Goal: Information Seeking & Learning: Learn about a topic

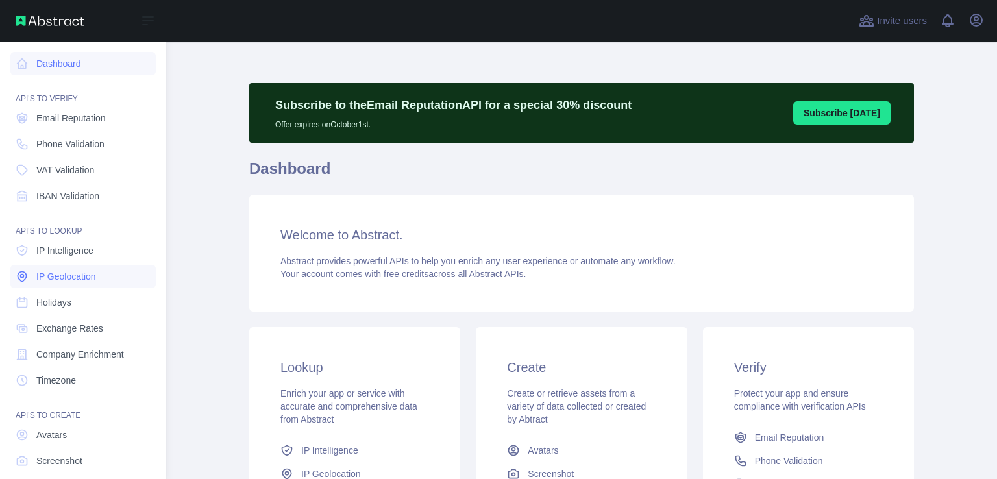
click at [79, 281] on span "IP Geolocation" at bounding box center [66, 276] width 60 height 13
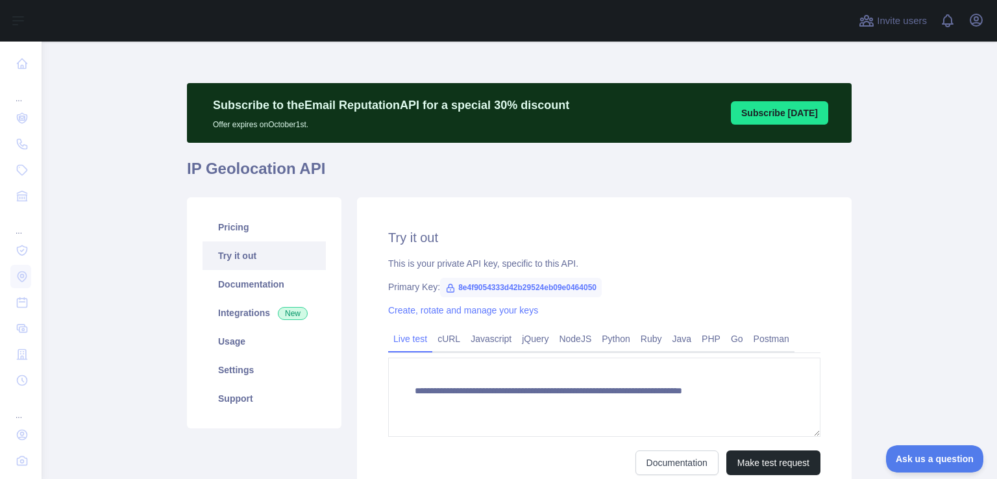
type textarea "**********"
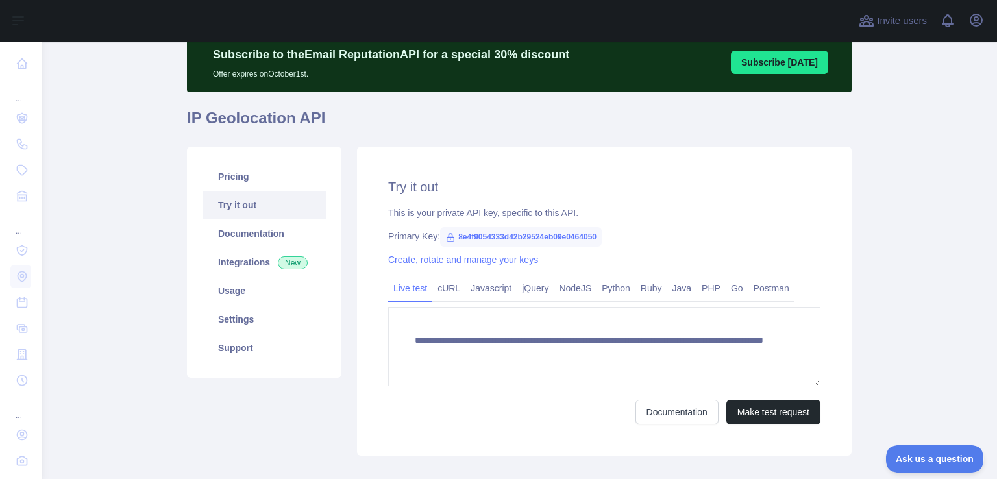
scroll to position [123, 0]
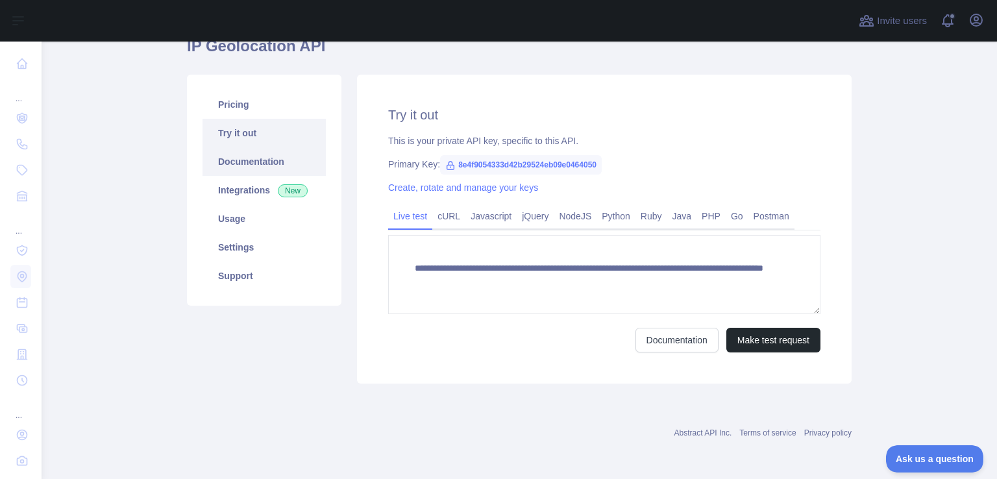
click at [244, 171] on link "Documentation" at bounding box center [264, 161] width 123 height 29
click at [159, 212] on main "**********" at bounding box center [520, 261] width 956 height 438
click at [265, 216] on link "Usage" at bounding box center [264, 218] width 123 height 29
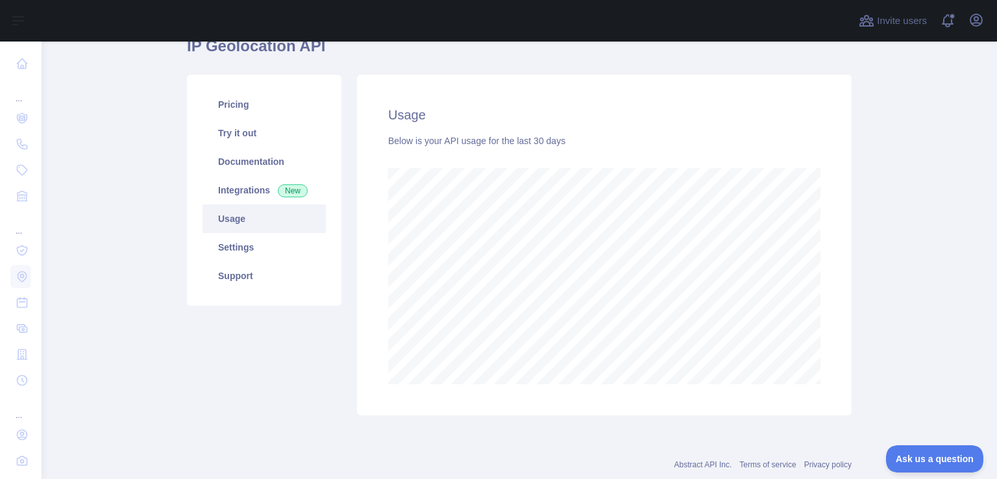
scroll to position [437, 945]
click at [246, 163] on link "Documentation" at bounding box center [264, 161] width 123 height 29
click at [226, 184] on link "Integrations New" at bounding box center [264, 190] width 123 height 29
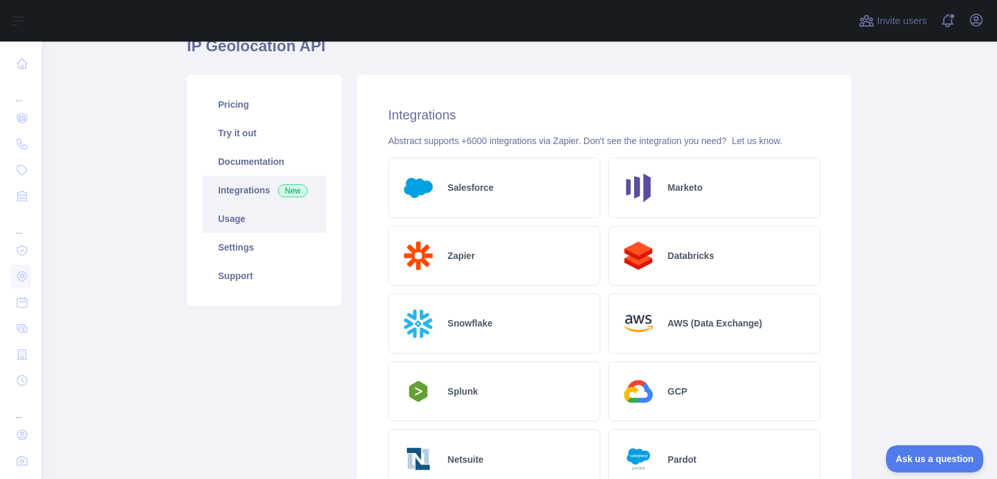
click at [236, 230] on link "Usage" at bounding box center [264, 218] width 123 height 29
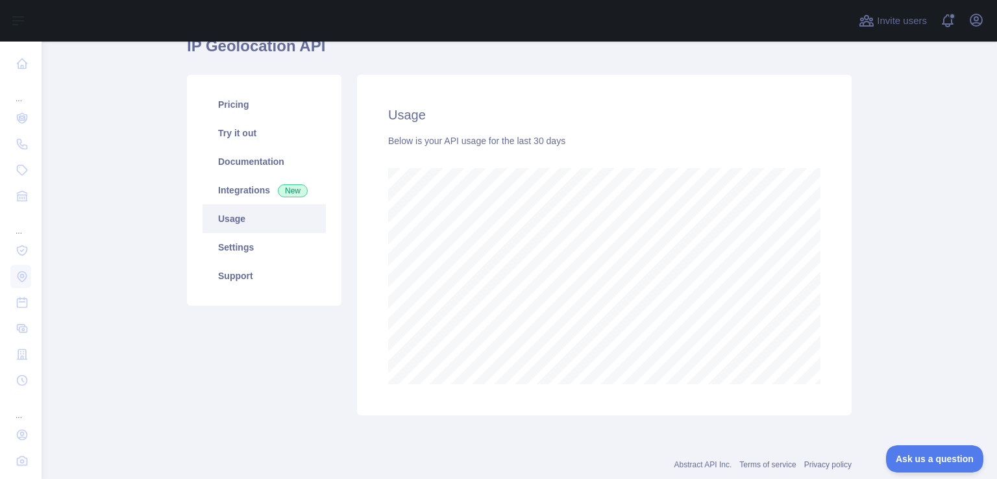
scroll to position [155, 0]
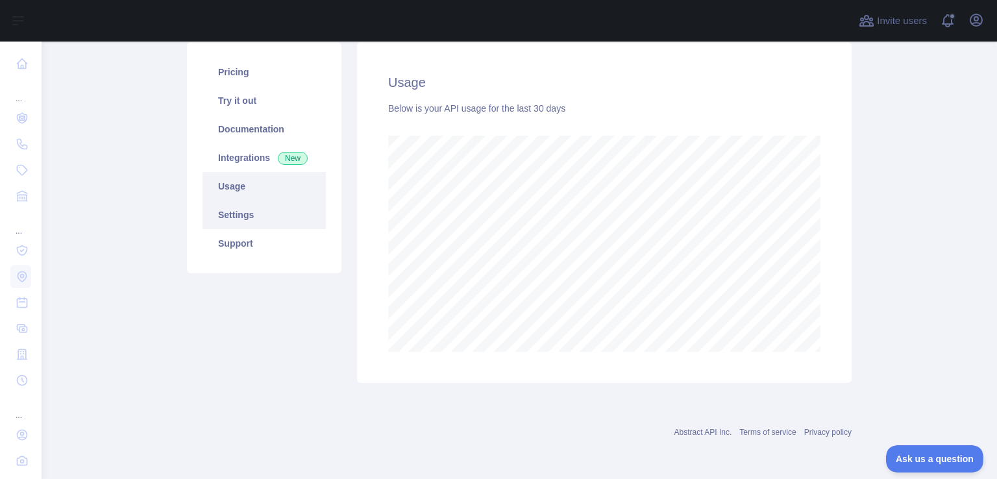
click at [231, 222] on link "Settings" at bounding box center [264, 215] width 123 height 29
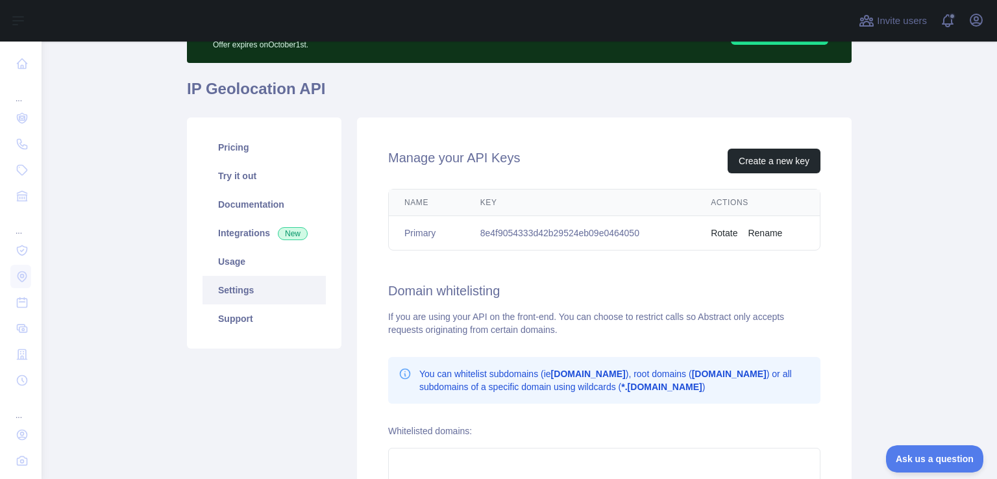
scroll to position [278, 0]
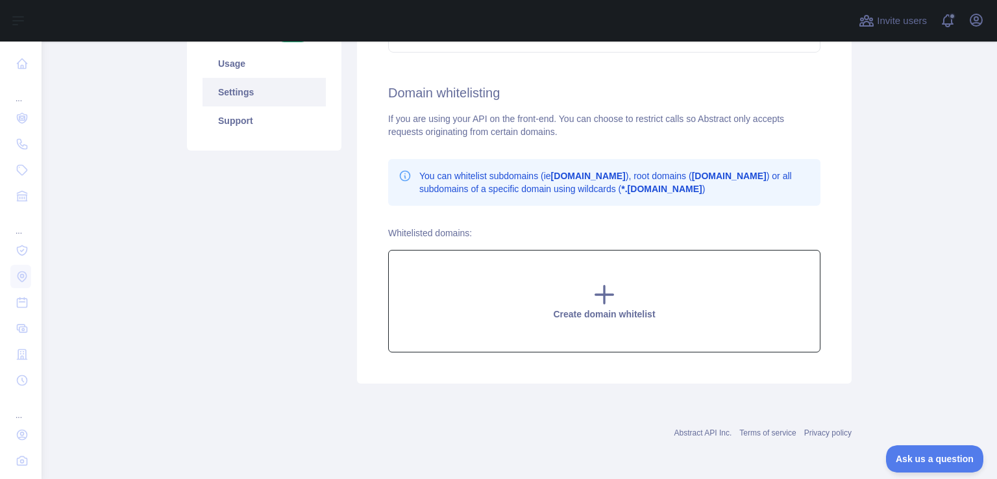
click at [605, 291] on icon at bounding box center [604, 295] width 26 height 26
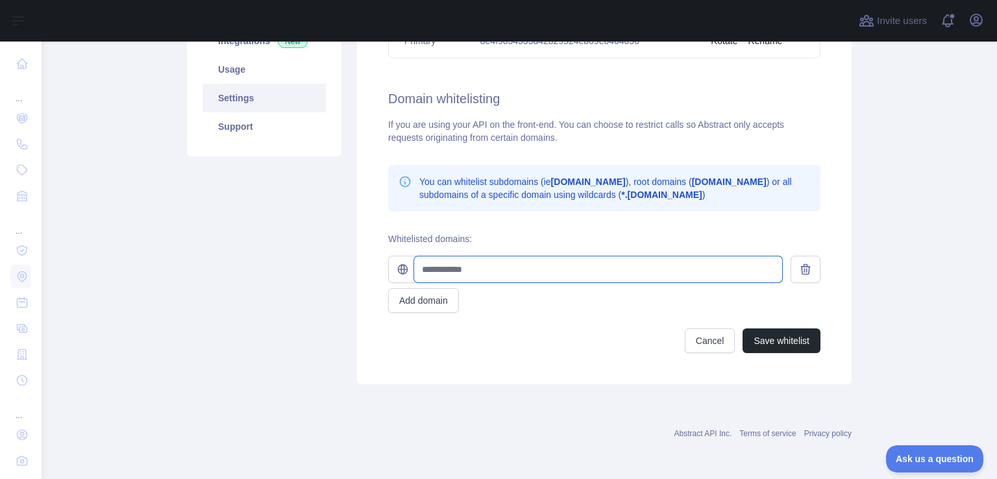
click at [481, 273] on input "text" at bounding box center [598, 269] width 368 height 26
click at [500, 265] on input "text" at bounding box center [598, 269] width 368 height 26
type input "**********"
click at [791, 280] on button at bounding box center [806, 269] width 30 height 27
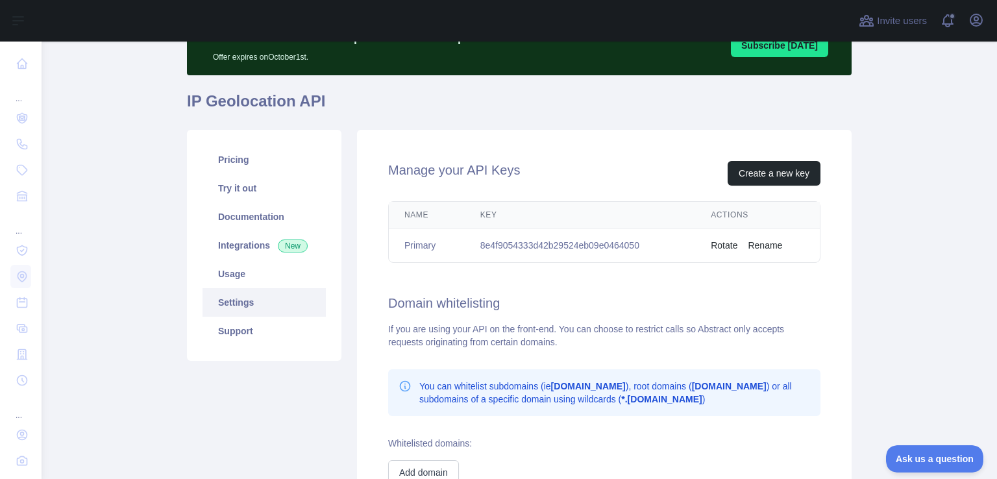
scroll to position [68, 0]
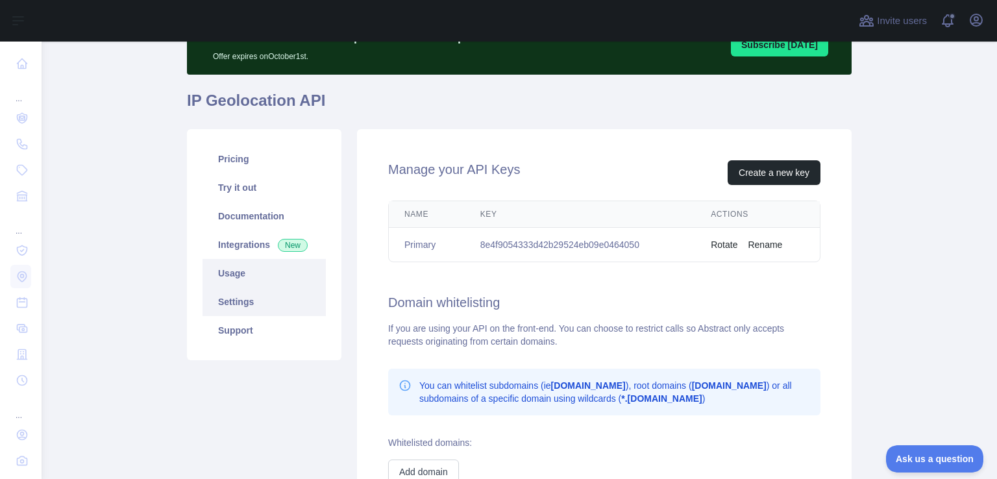
click at [227, 263] on link "Usage" at bounding box center [264, 273] width 123 height 29
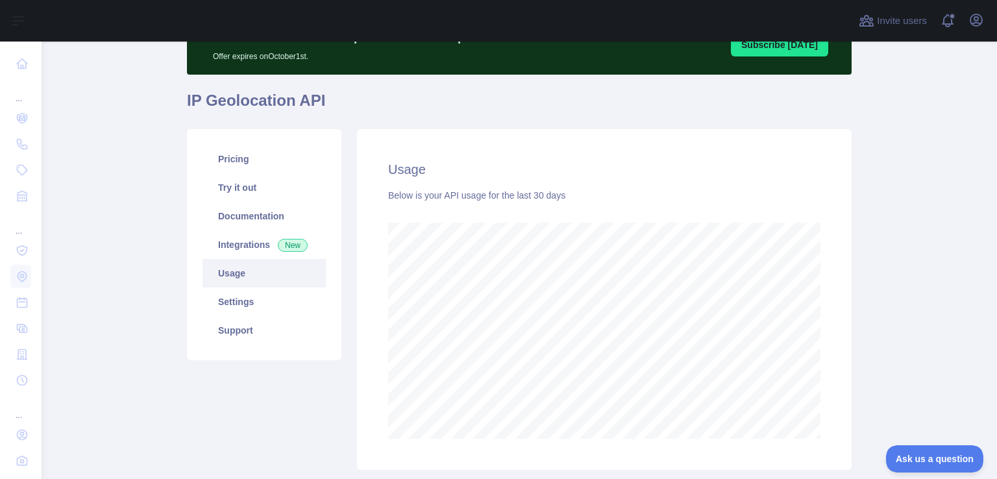
scroll to position [437, 945]
click at [223, 239] on link "Integrations New" at bounding box center [264, 244] width 123 height 29
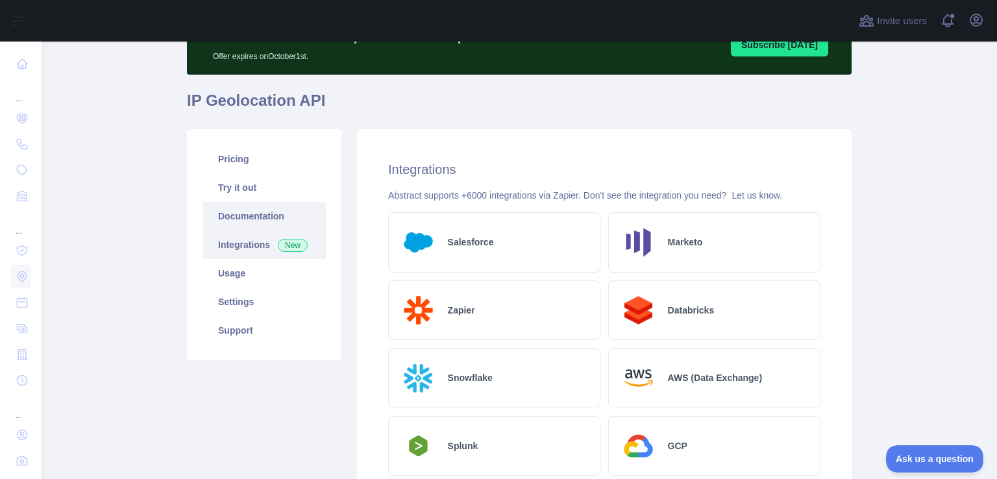
click at [241, 217] on link "Documentation" at bounding box center [264, 216] width 123 height 29
click at [216, 189] on link "Try it out" at bounding box center [264, 187] width 123 height 29
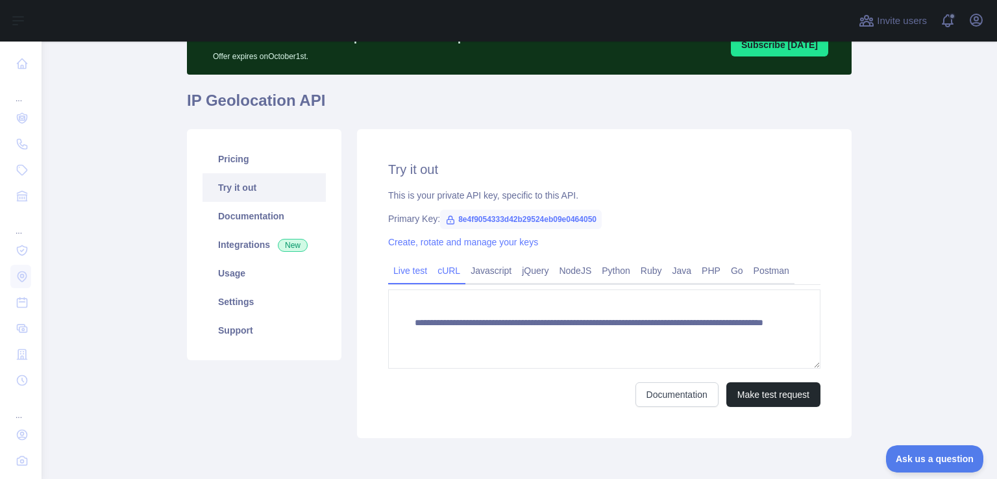
click at [438, 273] on link "cURL" at bounding box center [448, 270] width 33 height 21
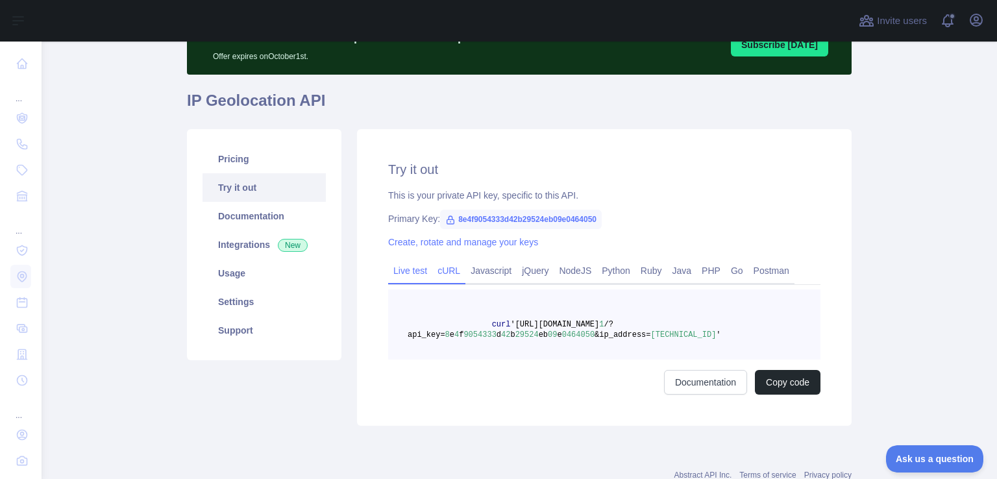
click at [406, 276] on link "Live test" at bounding box center [410, 270] width 44 height 21
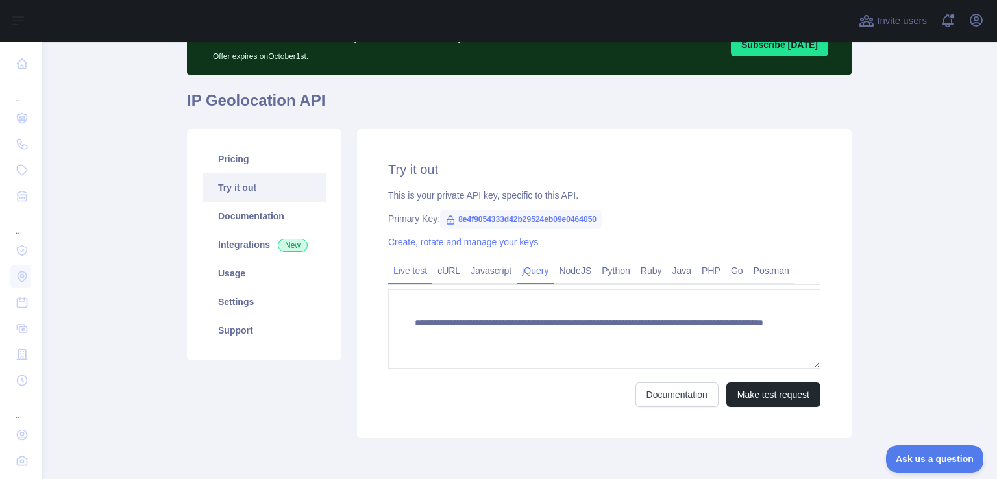
click at [529, 272] on link "jQuery" at bounding box center [535, 270] width 37 height 21
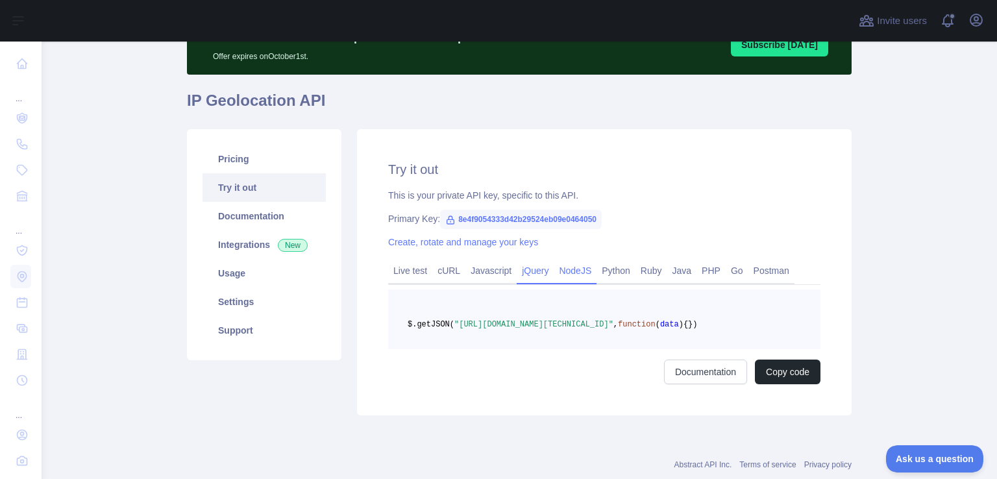
click at [574, 265] on link "NodeJS" at bounding box center [575, 270] width 43 height 21
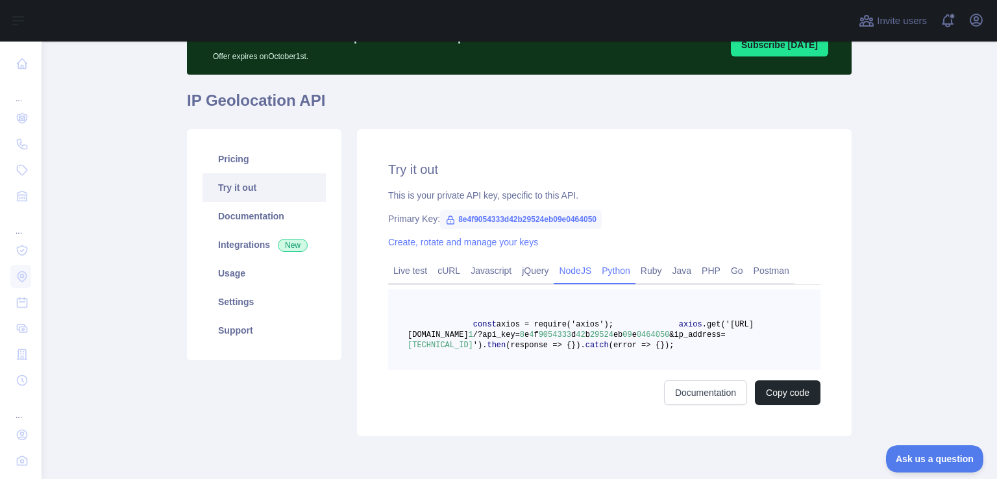
click at [604, 268] on link "Python" at bounding box center [616, 270] width 39 height 21
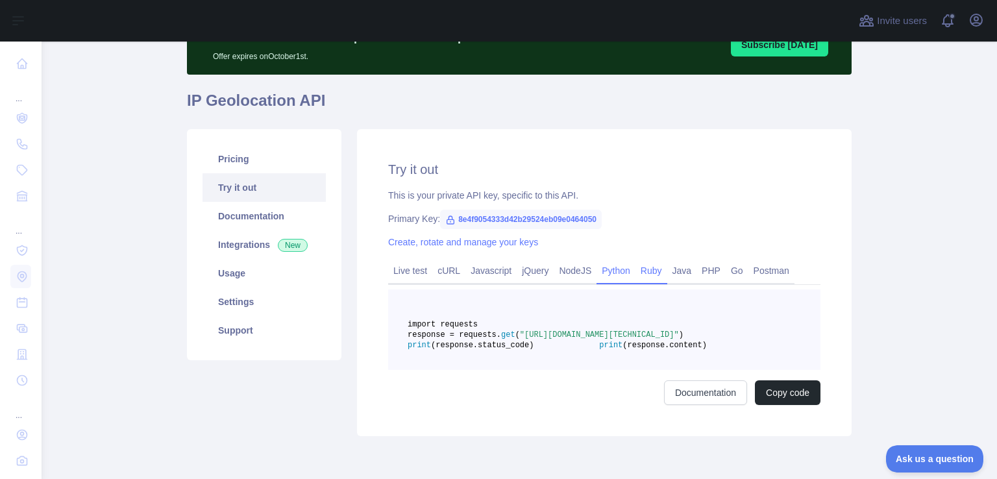
click at [641, 265] on link "Ruby" at bounding box center [651, 270] width 32 height 21
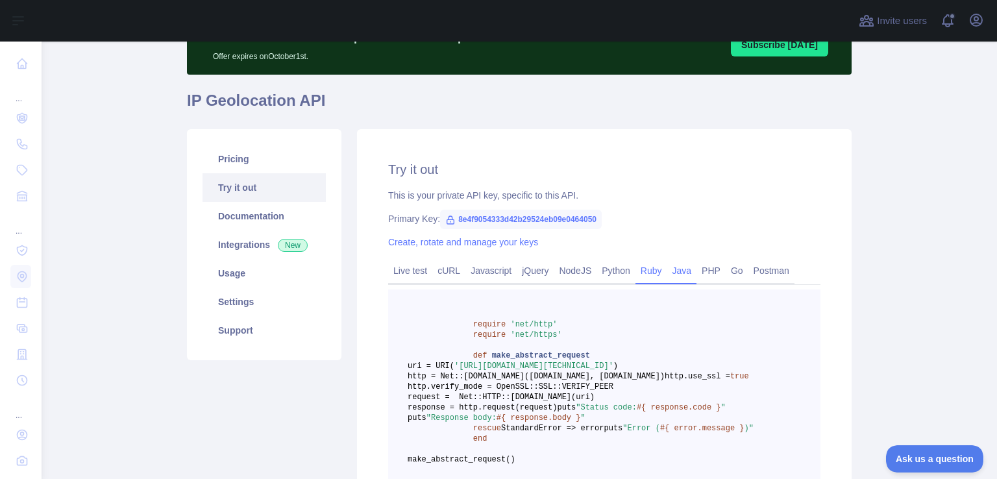
click at [667, 267] on link "Java" at bounding box center [682, 270] width 30 height 21
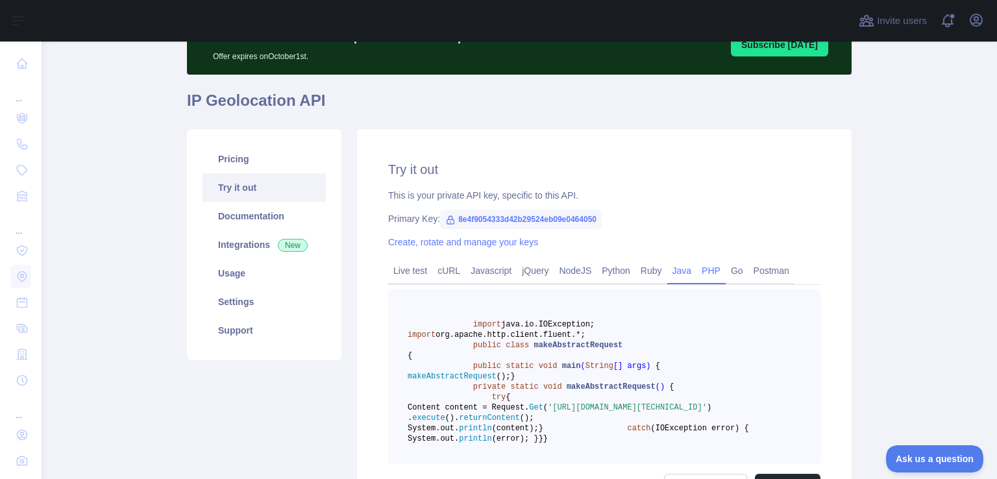
click at [707, 264] on link "PHP" at bounding box center [711, 270] width 29 height 21
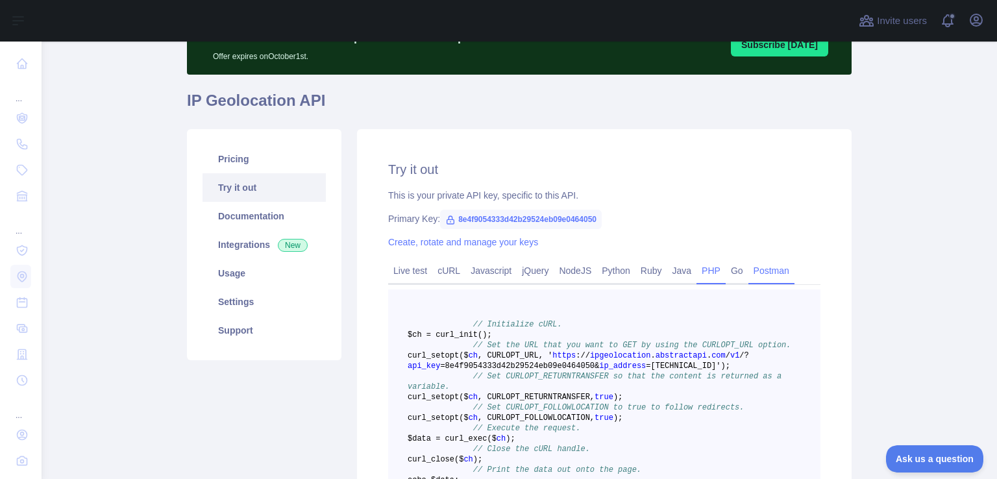
click at [754, 265] on link "Postman" at bounding box center [771, 270] width 46 height 21
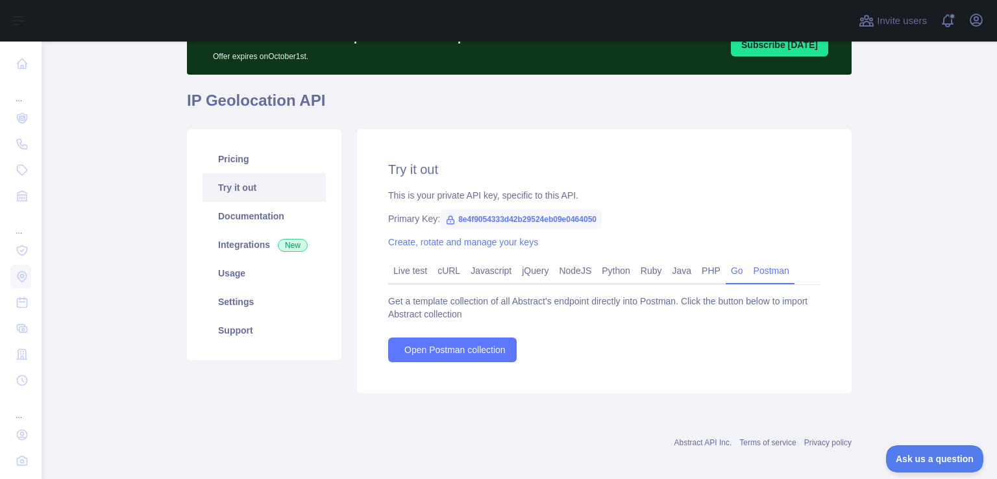
click at [726, 276] on link "Go" at bounding box center [737, 270] width 23 height 21
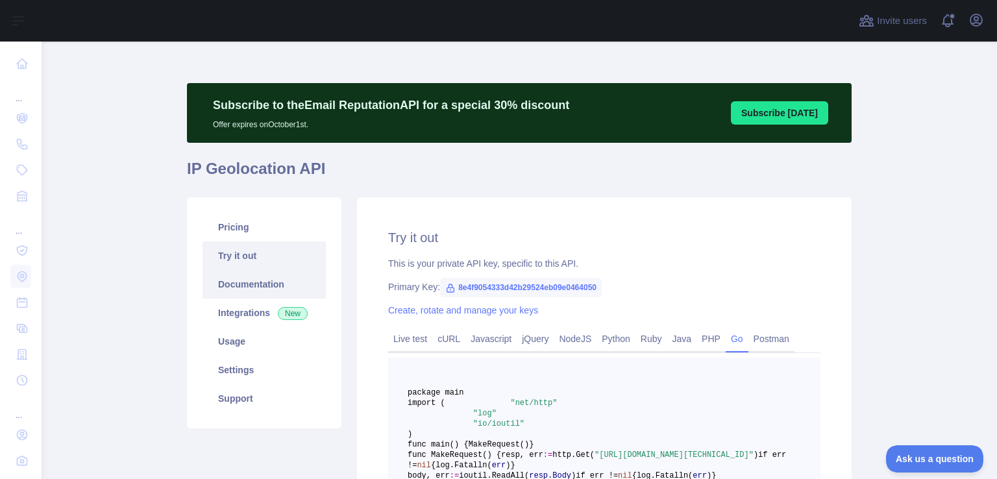
click at [244, 289] on link "Documentation" at bounding box center [264, 284] width 123 height 29
click at [212, 312] on link "Integrations New" at bounding box center [264, 313] width 123 height 29
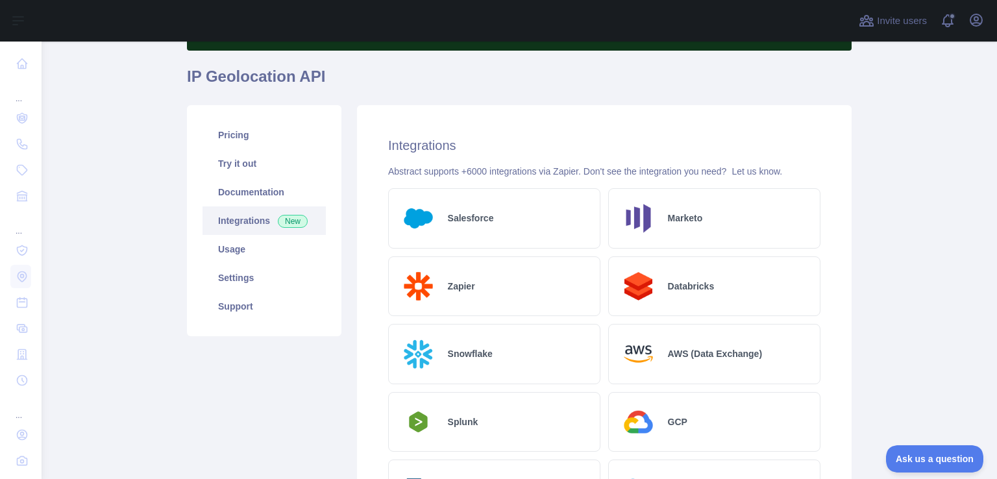
scroll to position [84, 0]
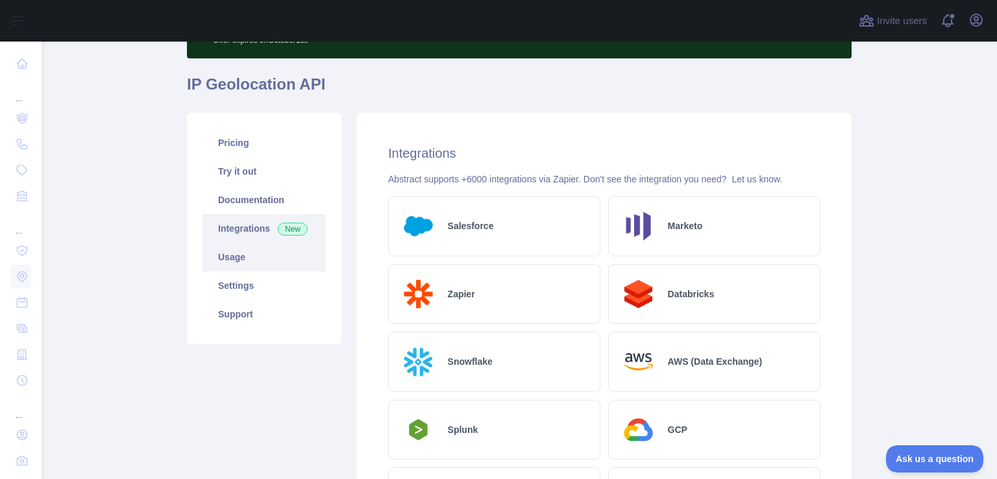
click at [242, 266] on link "Usage" at bounding box center [264, 257] width 123 height 29
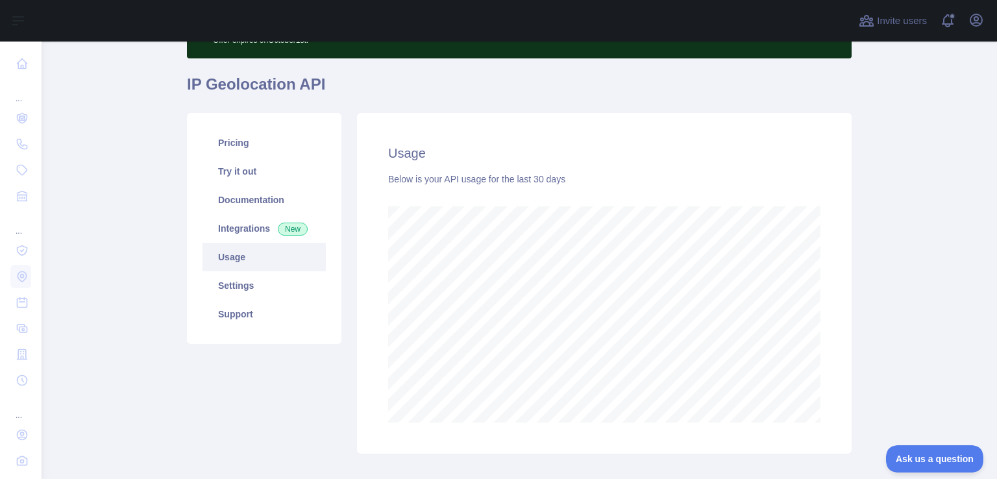
scroll to position [437, 945]
click at [548, 451] on div "Usage Below is your API usage for the last 30 days" at bounding box center [604, 283] width 495 height 341
click at [254, 288] on link "Settings" at bounding box center [264, 285] width 123 height 29
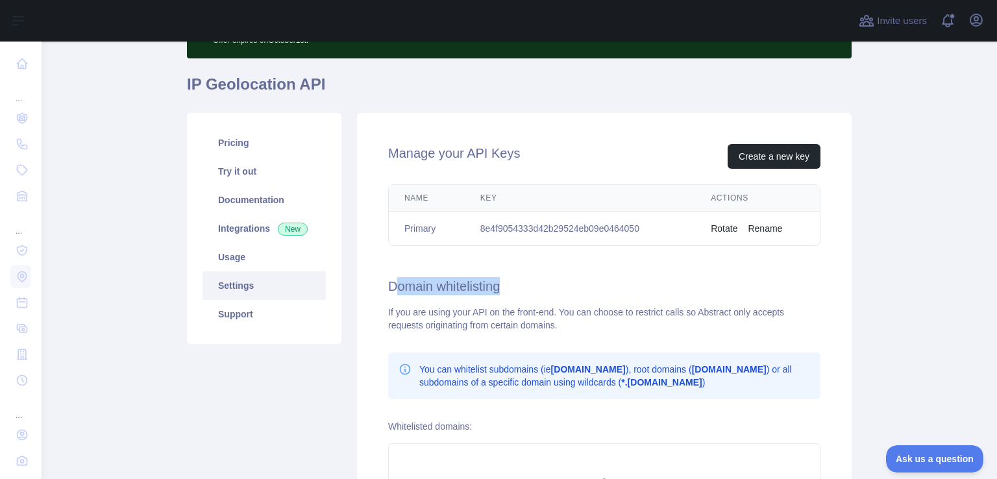
drag, startPoint x: 519, startPoint y: 278, endPoint x: 385, endPoint y: 288, distance: 134.7
click at [388, 288] on h2 "Domain whitelisting" at bounding box center [604, 286] width 432 height 18
click at [234, 311] on link "Support" at bounding box center [264, 314] width 123 height 29
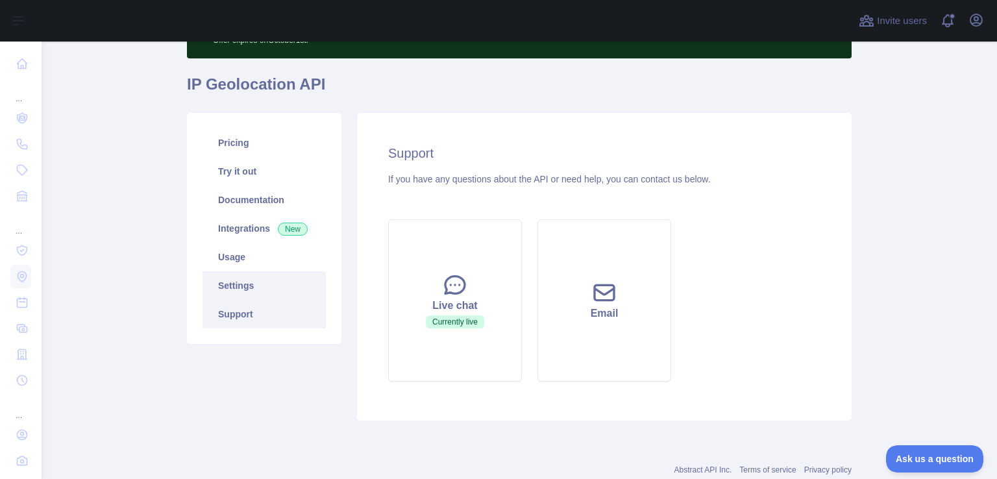
click at [251, 280] on link "Settings" at bounding box center [264, 285] width 123 height 29
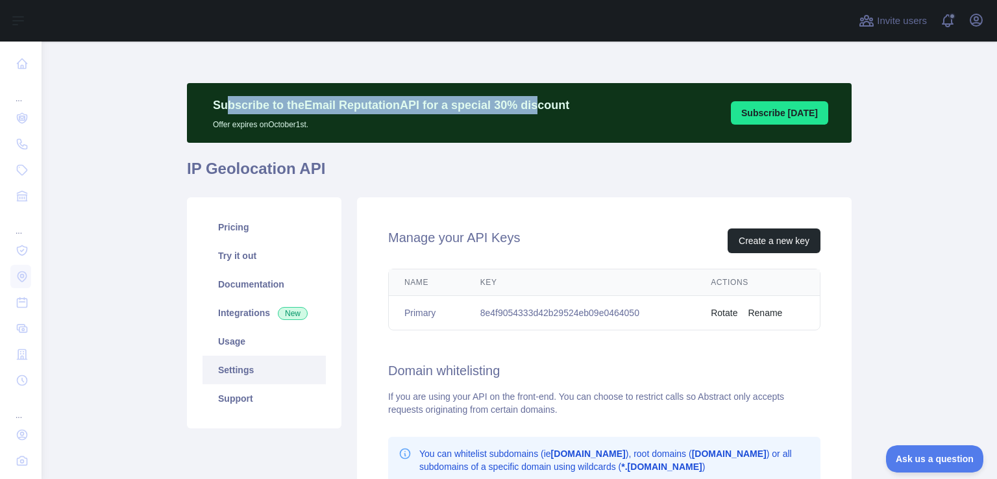
drag, startPoint x: 218, startPoint y: 104, endPoint x: 518, endPoint y: 108, distance: 299.9
click at [518, 108] on p "Subscribe to the Email Reputation API for a special 30 % discount" at bounding box center [391, 105] width 356 height 18
drag, startPoint x: 598, startPoint y: 105, endPoint x: 232, endPoint y: 99, distance: 366.1
click at [232, 99] on div "Subscribe to the Email Reputation API for a special 30 % discount Offer expires…" at bounding box center [519, 113] width 665 height 60
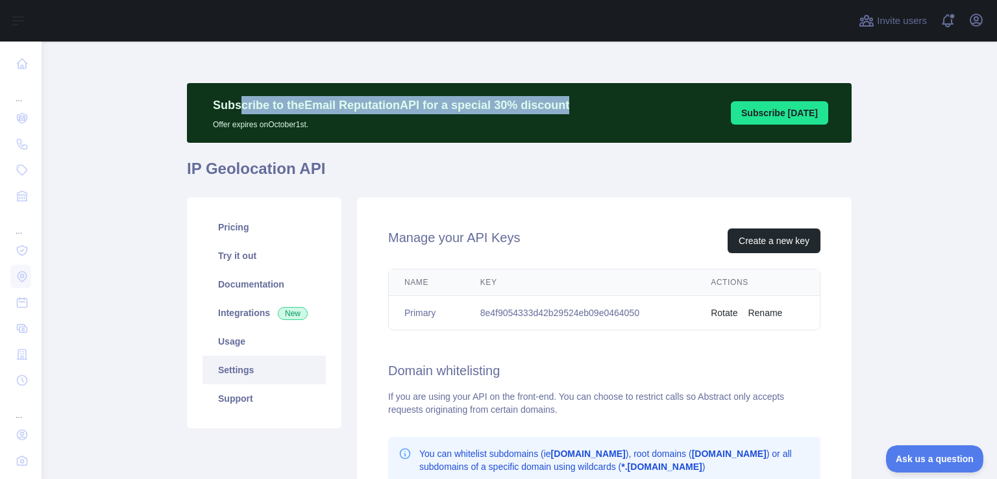
click at [231, 99] on p "Subscribe to the Email Reputation API for a special 30 % discount" at bounding box center [391, 105] width 356 height 18
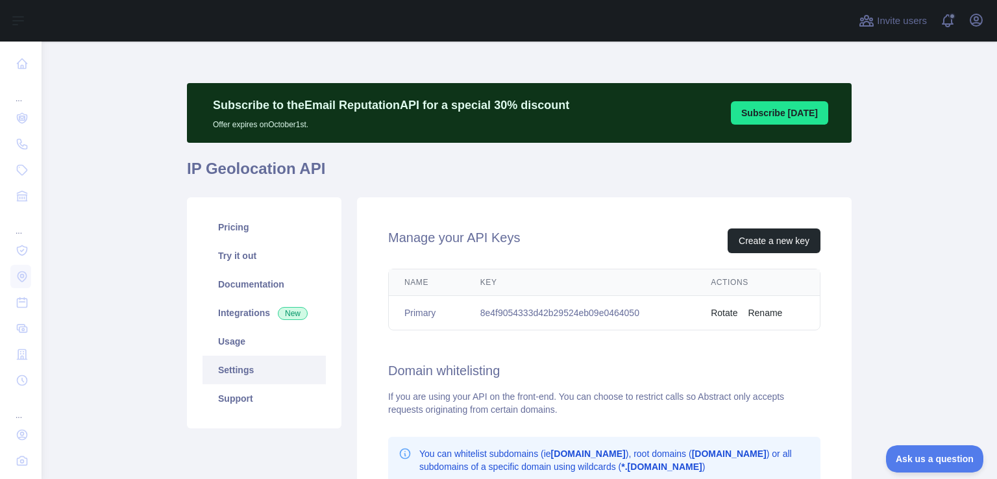
click at [219, 108] on p "Subscribe to the Email Reputation API for a special 30 % discount" at bounding box center [391, 105] width 356 height 18
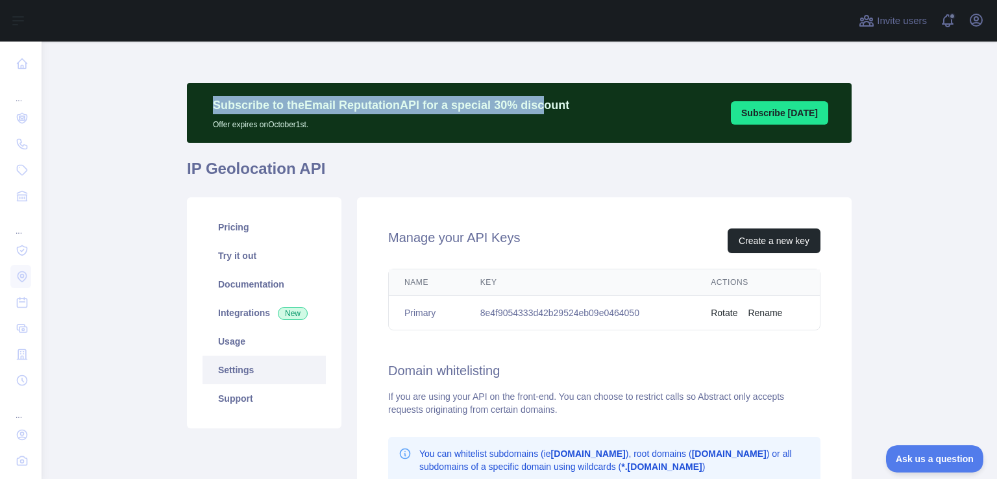
drag, startPoint x: 195, startPoint y: 102, endPoint x: 527, endPoint y: 110, distance: 331.8
click at [527, 110] on div "Subscribe to the Email Reputation API for a special 30 % discount Offer expires…" at bounding box center [391, 113] width 382 height 34
click at [527, 110] on p "Subscribe to the Email Reputation API for a special 30 % discount" at bounding box center [391, 105] width 356 height 18
drag, startPoint x: 558, startPoint y: 99, endPoint x: 284, endPoint y: 100, distance: 273.9
click at [284, 100] on div "Subscribe to the Email Reputation API for a special 30 % discount Offer expires…" at bounding box center [391, 113] width 382 height 34
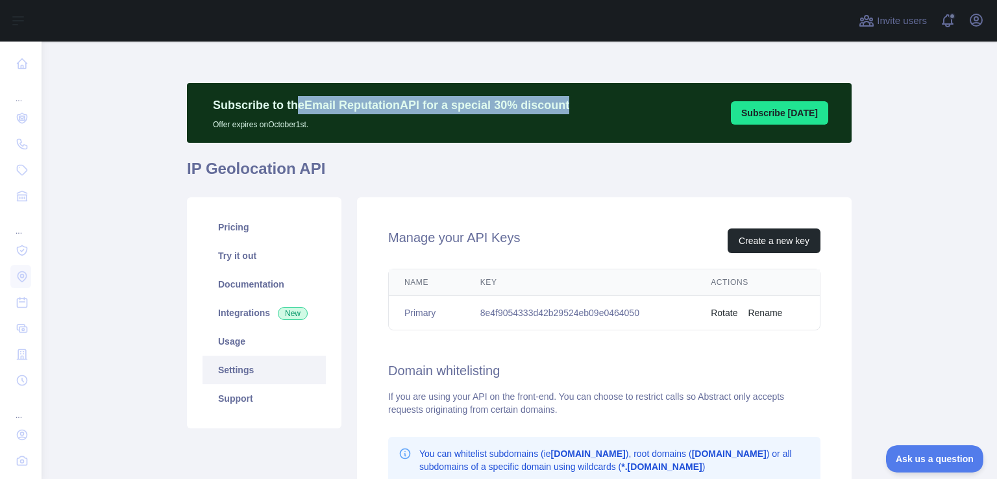
click at [284, 100] on p "Subscribe to the Email Reputation API for a special 30 % discount" at bounding box center [391, 105] width 356 height 18
drag, startPoint x: 212, startPoint y: 129, endPoint x: 315, endPoint y: 126, distance: 103.2
click at [315, 126] on p "Offer expires on [DATE]." at bounding box center [391, 122] width 356 height 16
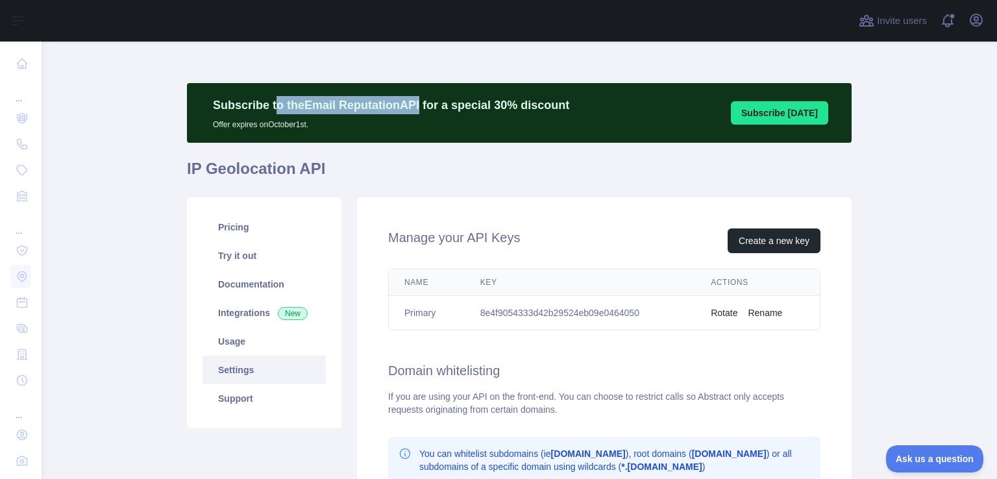
drag, startPoint x: 268, startPoint y: 103, endPoint x: 403, endPoint y: 102, distance: 135.0
click at [403, 102] on p "Subscribe to the Email Reputation API for a special 30 % discount" at bounding box center [391, 105] width 356 height 18
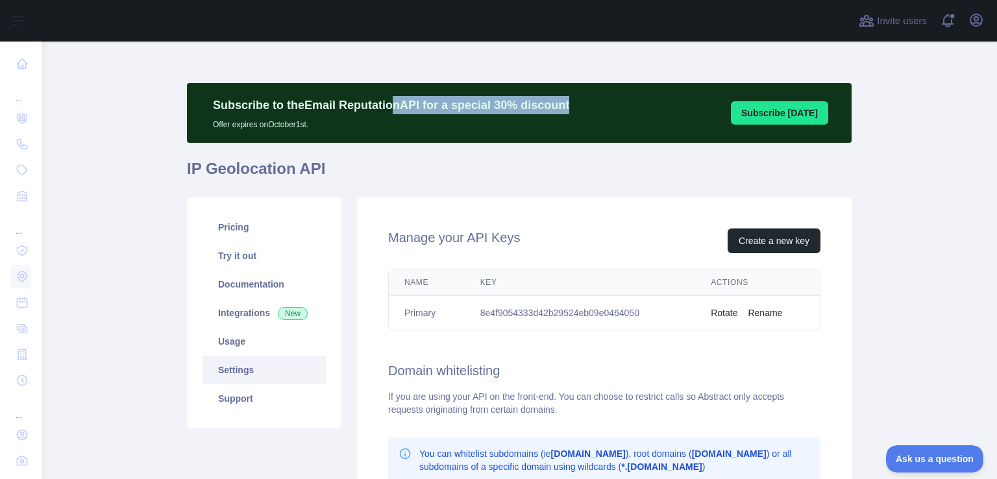
drag, startPoint x: 382, startPoint y: 102, endPoint x: 592, endPoint y: 104, distance: 210.3
click at [592, 104] on div "Subscribe to the Email Reputation API for a special 30 % discount Offer expires…" at bounding box center [519, 113] width 665 height 60
